Goal: Check status: Check status

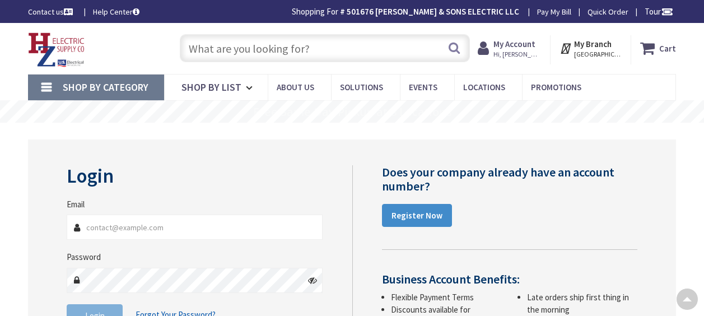
type input "[PERSON_NAME][EMAIL_ADDRESS][DOMAIN_NAME]"
drag, startPoint x: 0, startPoint y: 0, endPoint x: 101, endPoint y: 198, distance: 222.1
click at [101, 304] on button "Login" at bounding box center [95, 316] width 56 height 24
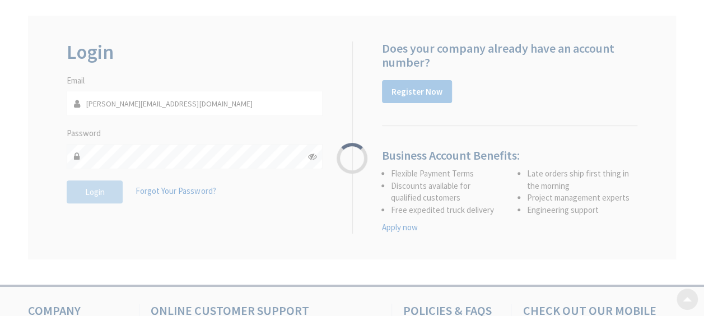
scroll to position [127, 0]
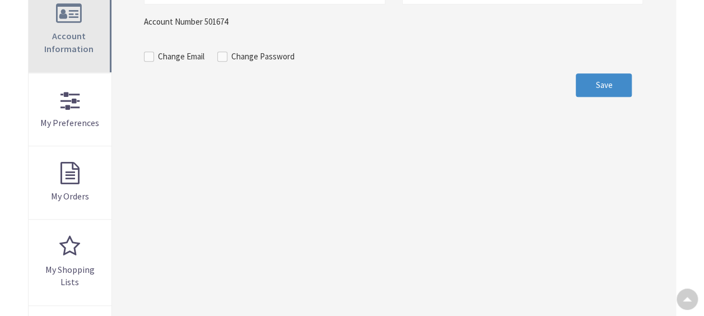
scroll to position [280, 0]
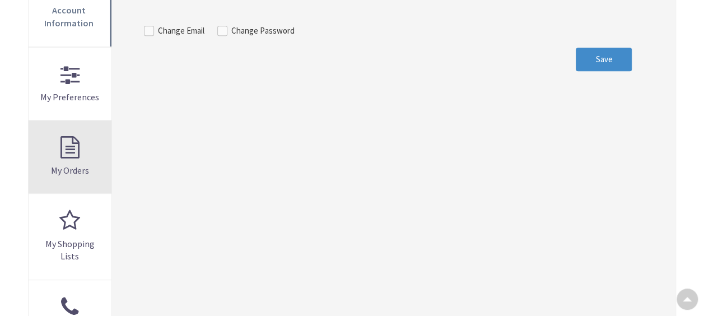
click at [67, 160] on link "My Orders" at bounding box center [70, 156] width 83 height 73
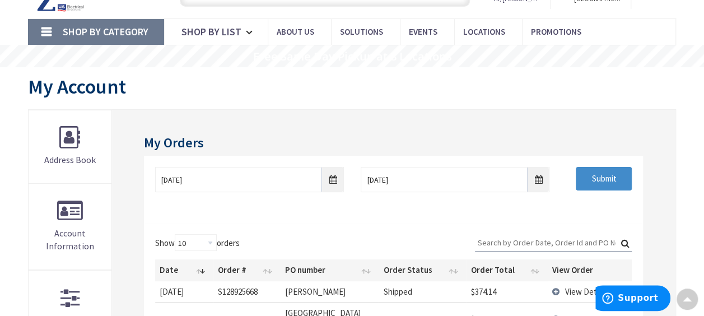
scroll to position [113, 0]
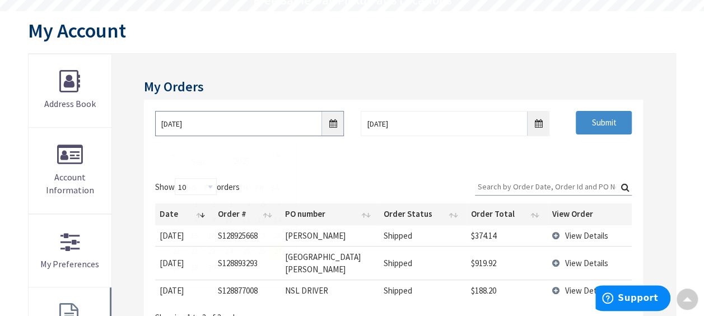
click at [332, 123] on input "9/27/2025" at bounding box center [249, 123] width 189 height 25
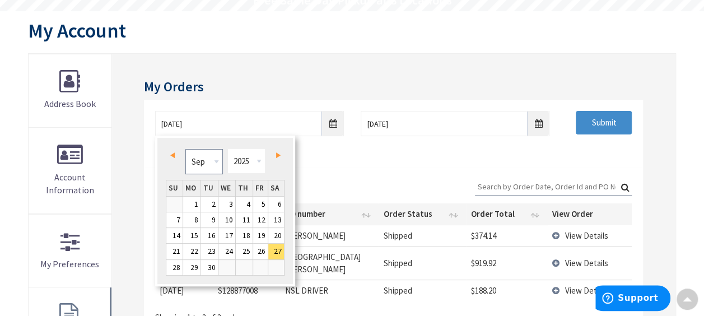
click at [218, 163] on select "Jan Feb Mar Apr May Jun Jul Aug Sep Oct Nov Dec" at bounding box center [205, 161] width 38 height 25
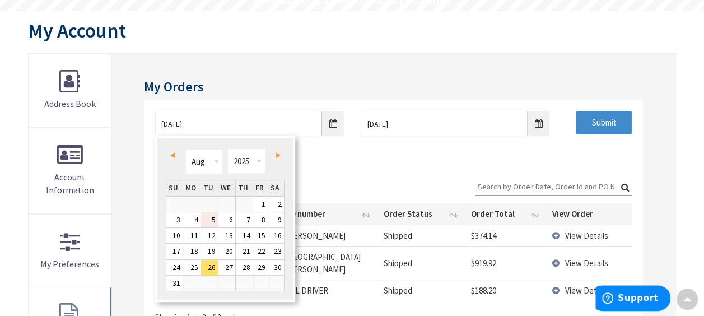
click at [213, 217] on link "5" at bounding box center [209, 219] width 17 height 15
type input "08/05/2025"
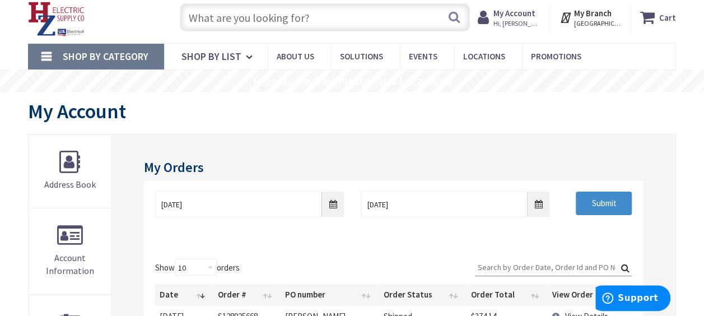
scroll to position [56, 0]
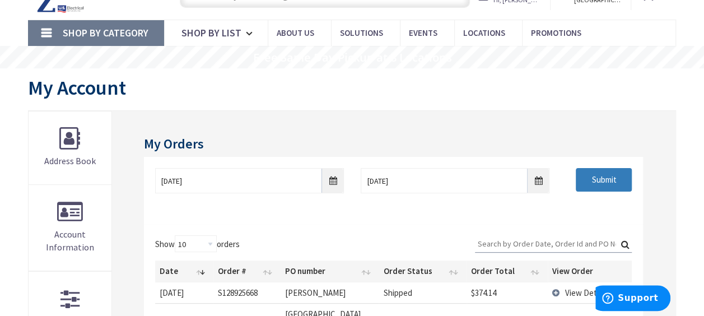
click at [608, 179] on input "Submit" at bounding box center [604, 180] width 56 height 24
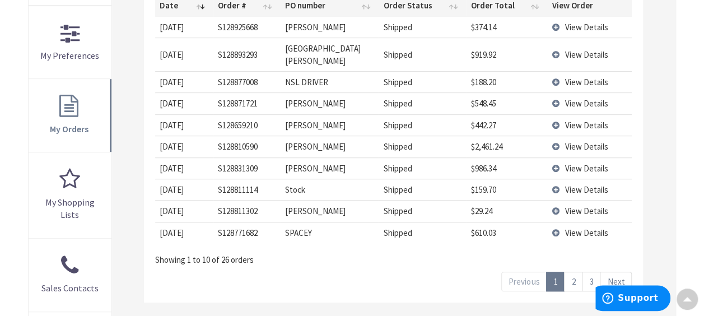
scroll to position [336, 0]
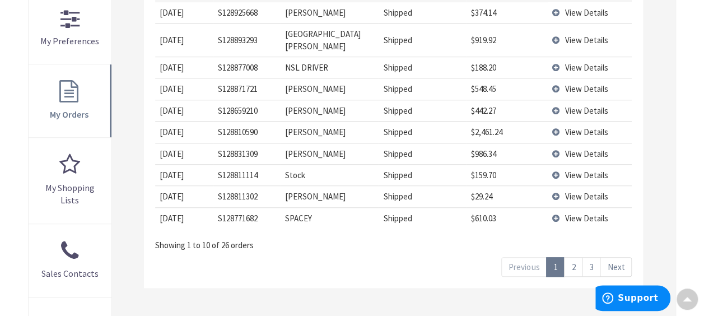
click at [576, 257] on link "2" at bounding box center [573, 267] width 18 height 20
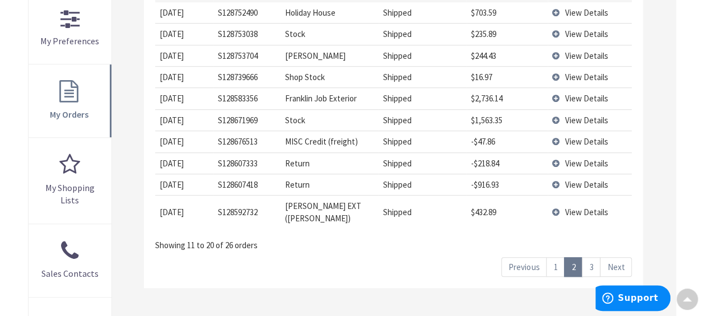
click at [593, 261] on link "3" at bounding box center [591, 267] width 18 height 20
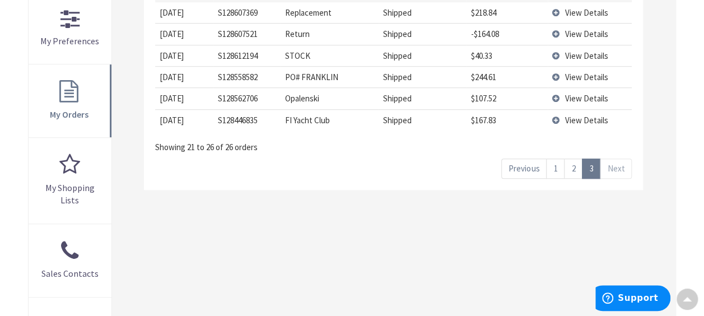
click at [576, 76] on span "View Details" at bounding box center [586, 77] width 43 height 11
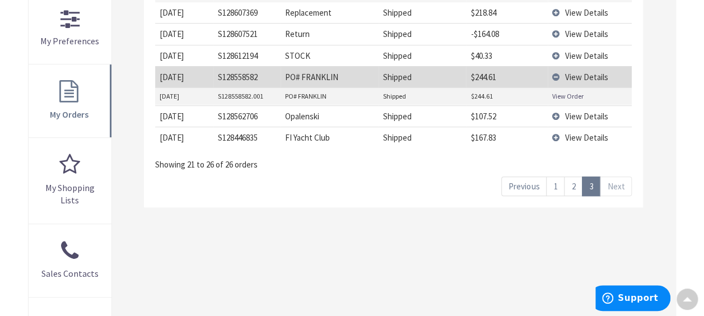
click at [576, 95] on link "View Order" at bounding box center [568, 96] width 31 height 10
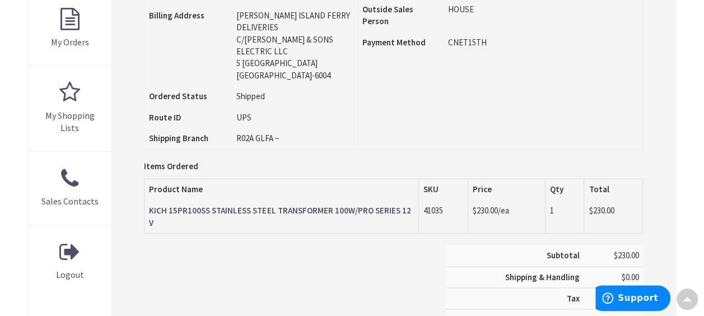
scroll to position [281, 0]
